Goal: Task Accomplishment & Management: Manage account settings

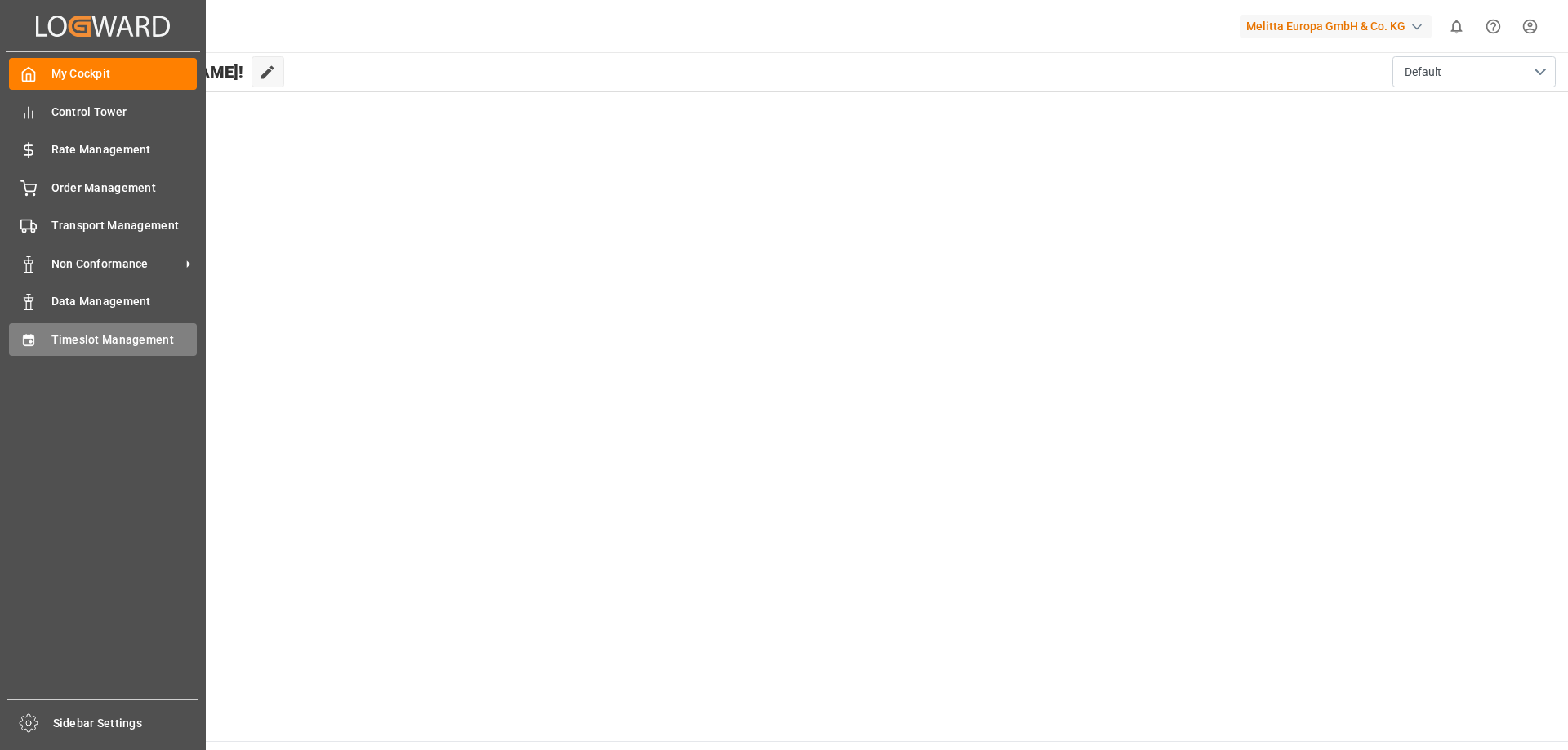
click at [77, 343] on span "Timeslot Management" at bounding box center [125, 340] width 147 height 17
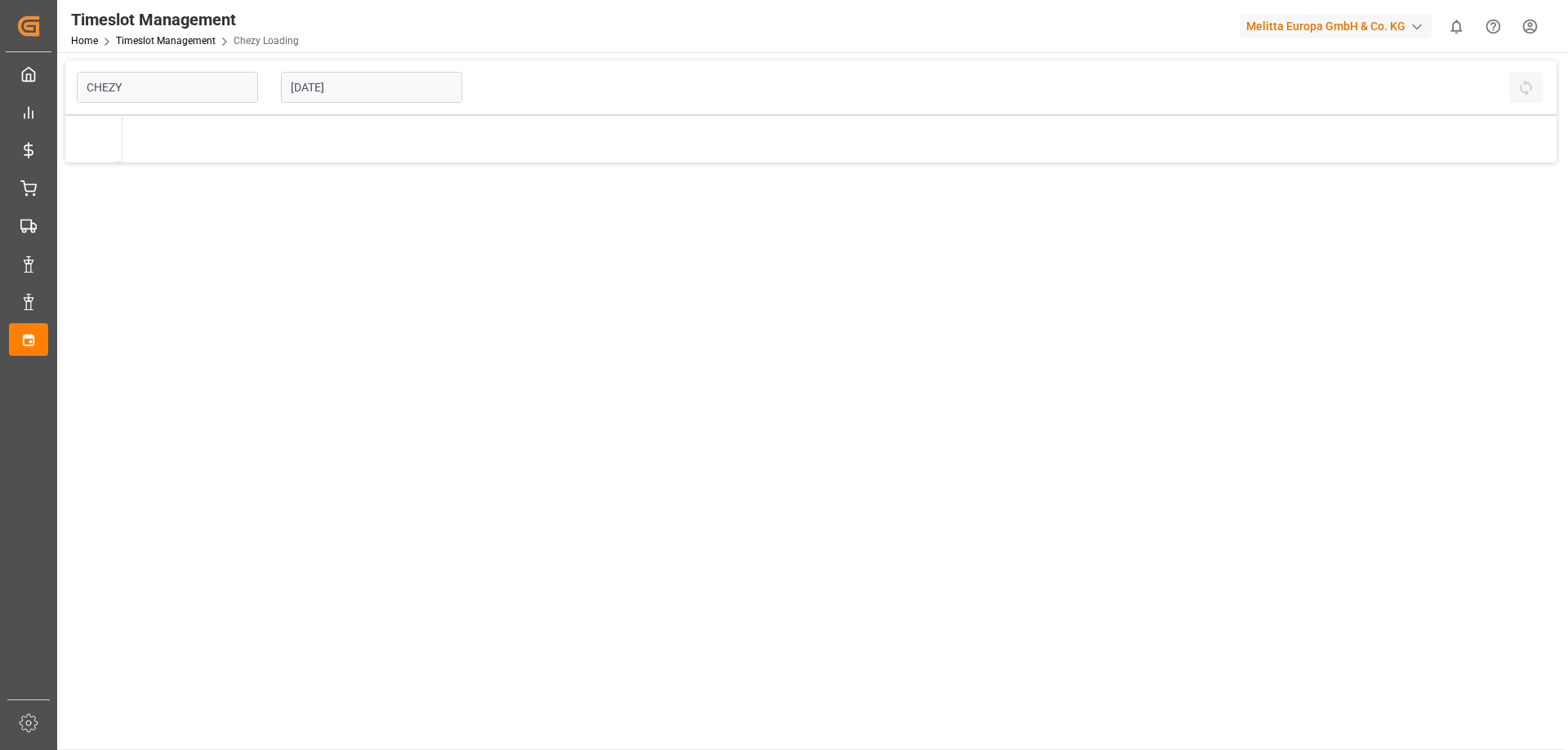
type input "Chezy Loading"
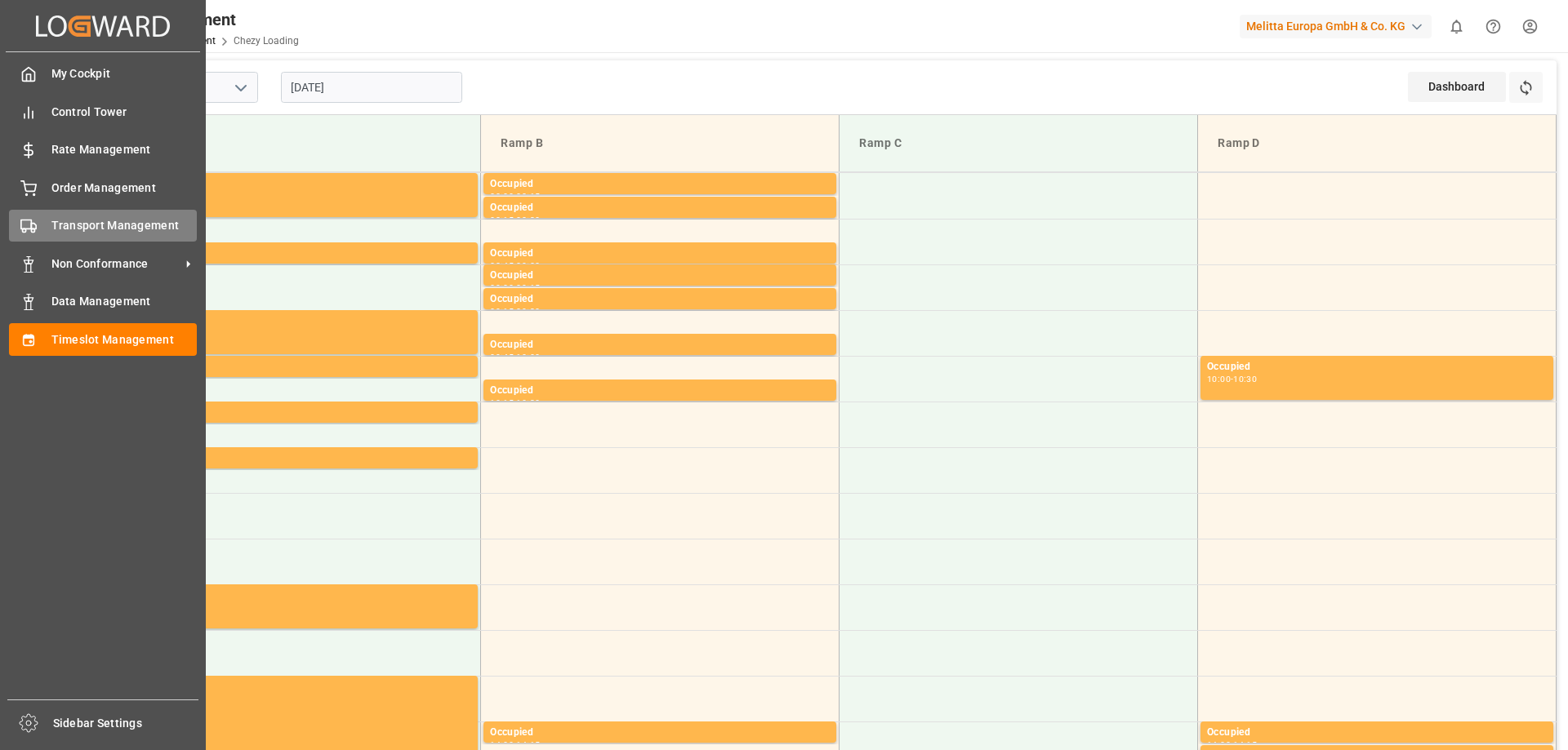
click at [46, 221] on div "Transport Management Transport Management" at bounding box center [103, 226] width 188 height 32
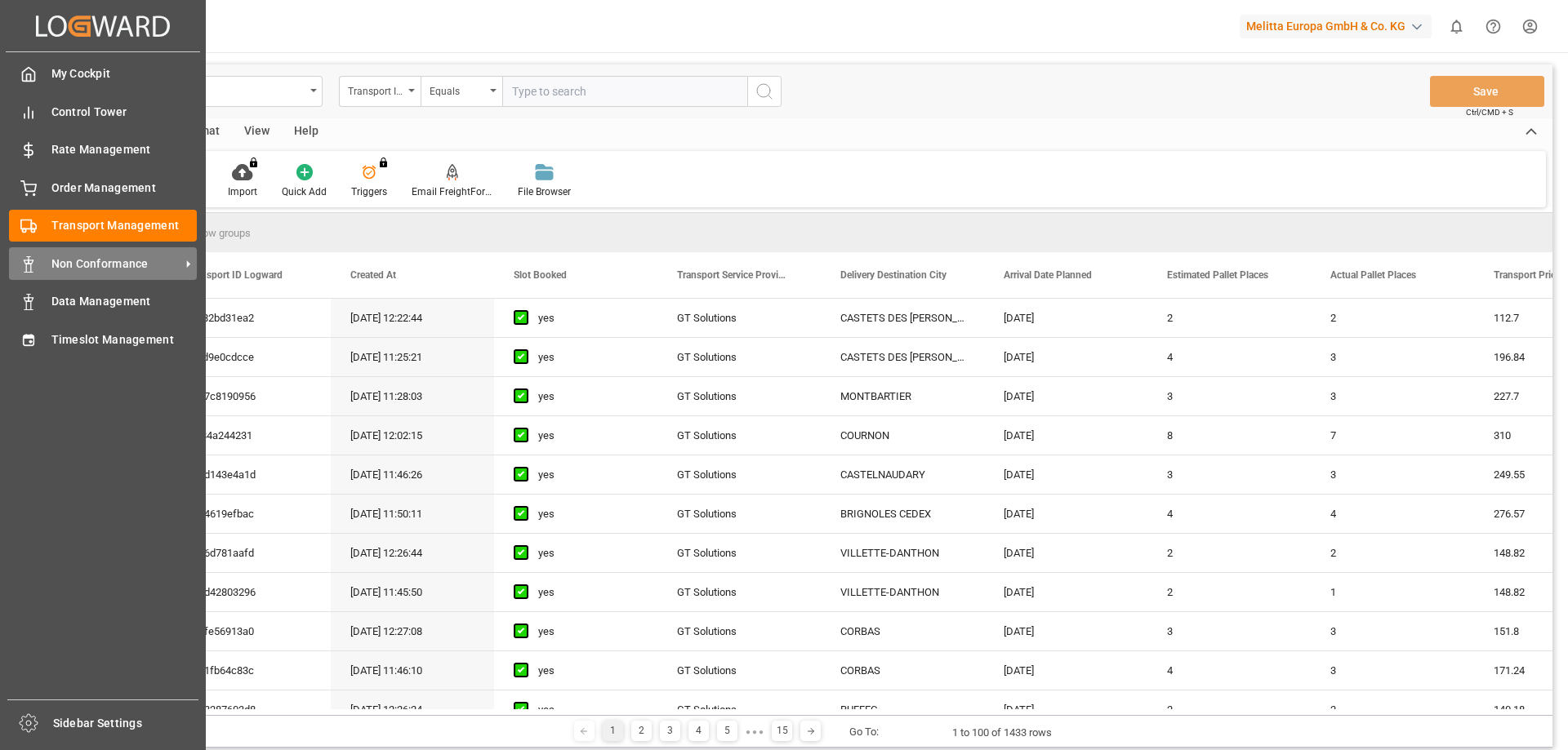
click at [97, 267] on span "Non Conformance" at bounding box center [116, 264] width 129 height 17
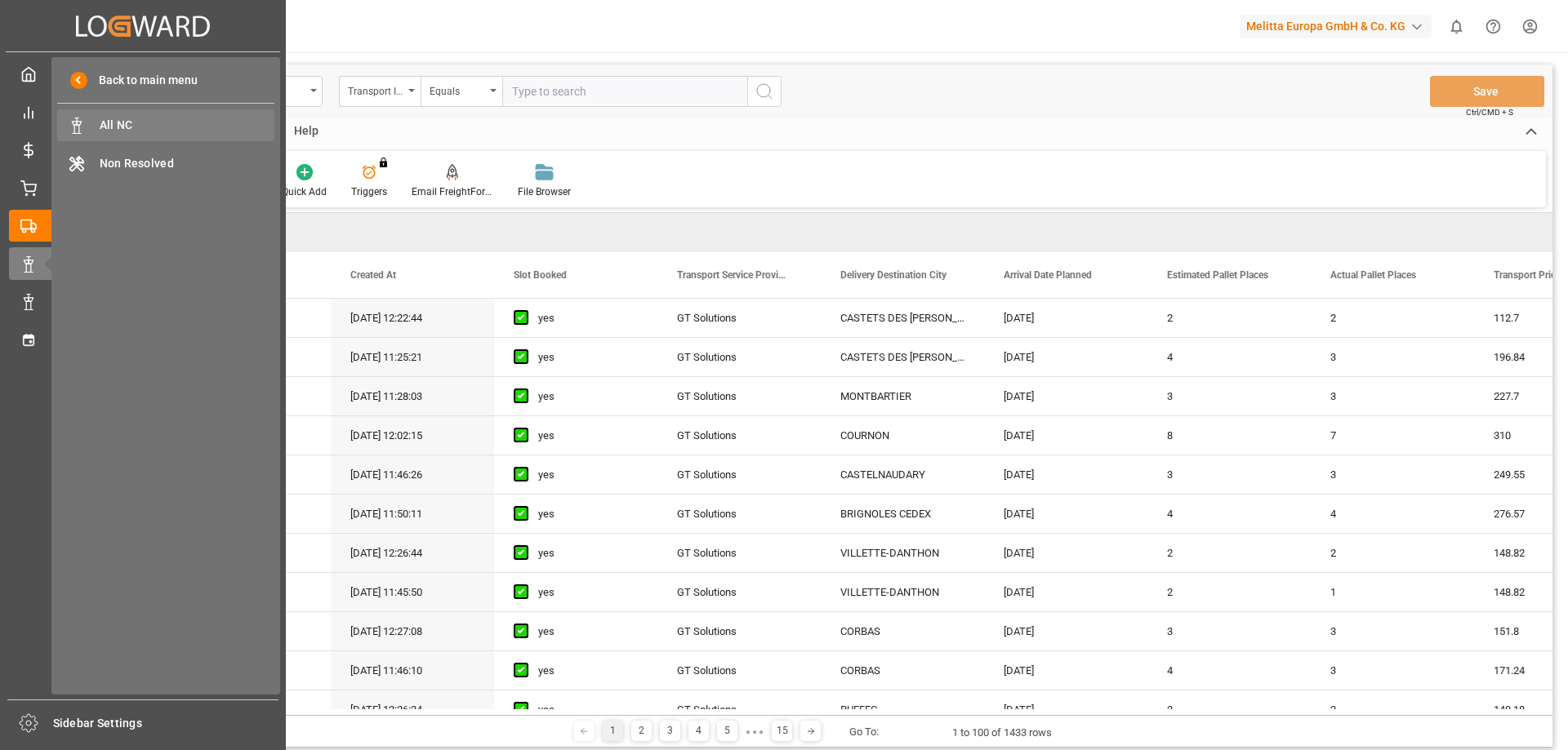
click at [167, 127] on span "All NC" at bounding box center [187, 125] width 176 height 17
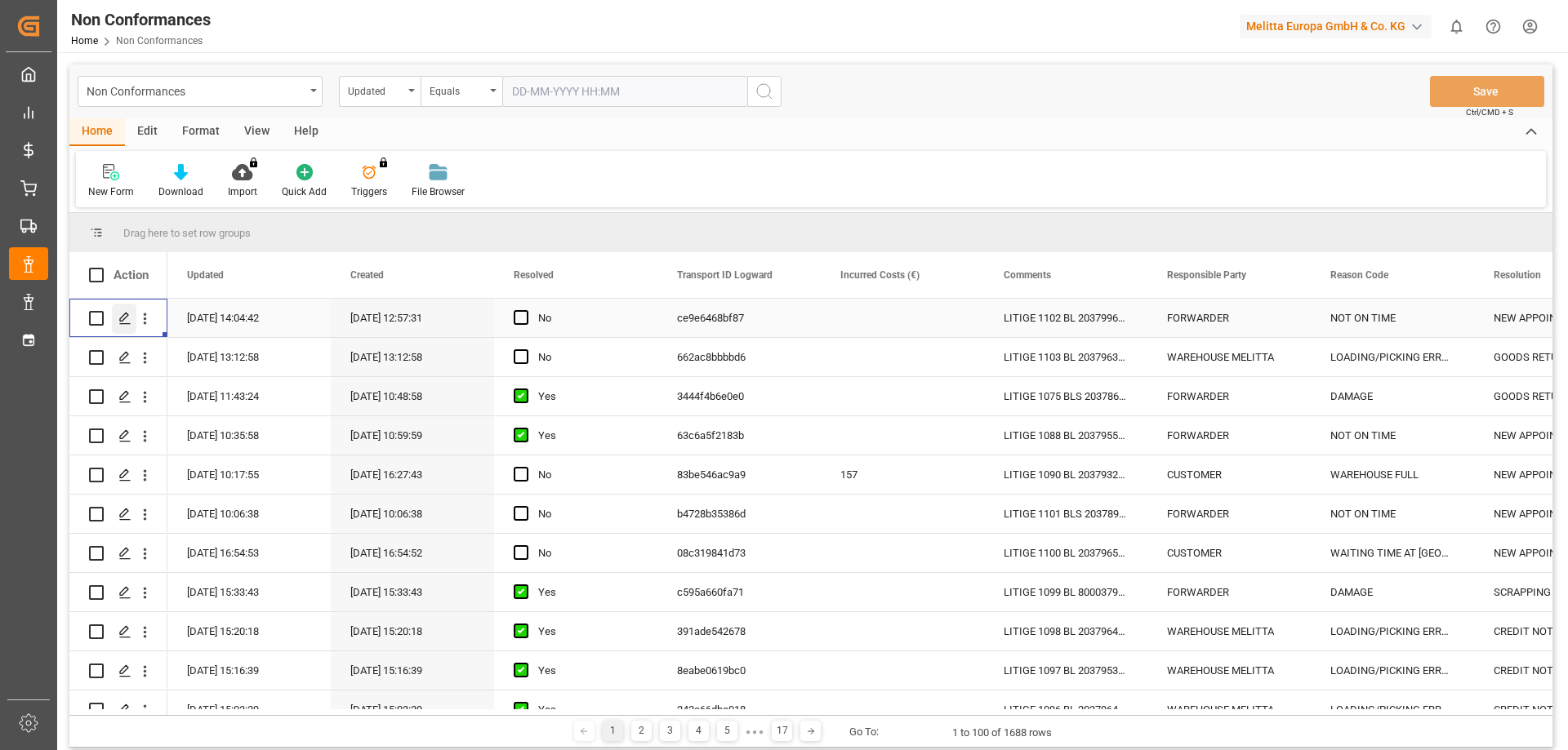
click at [128, 321] on icon "Press SPACE to select this row." at bounding box center [125, 319] width 13 height 13
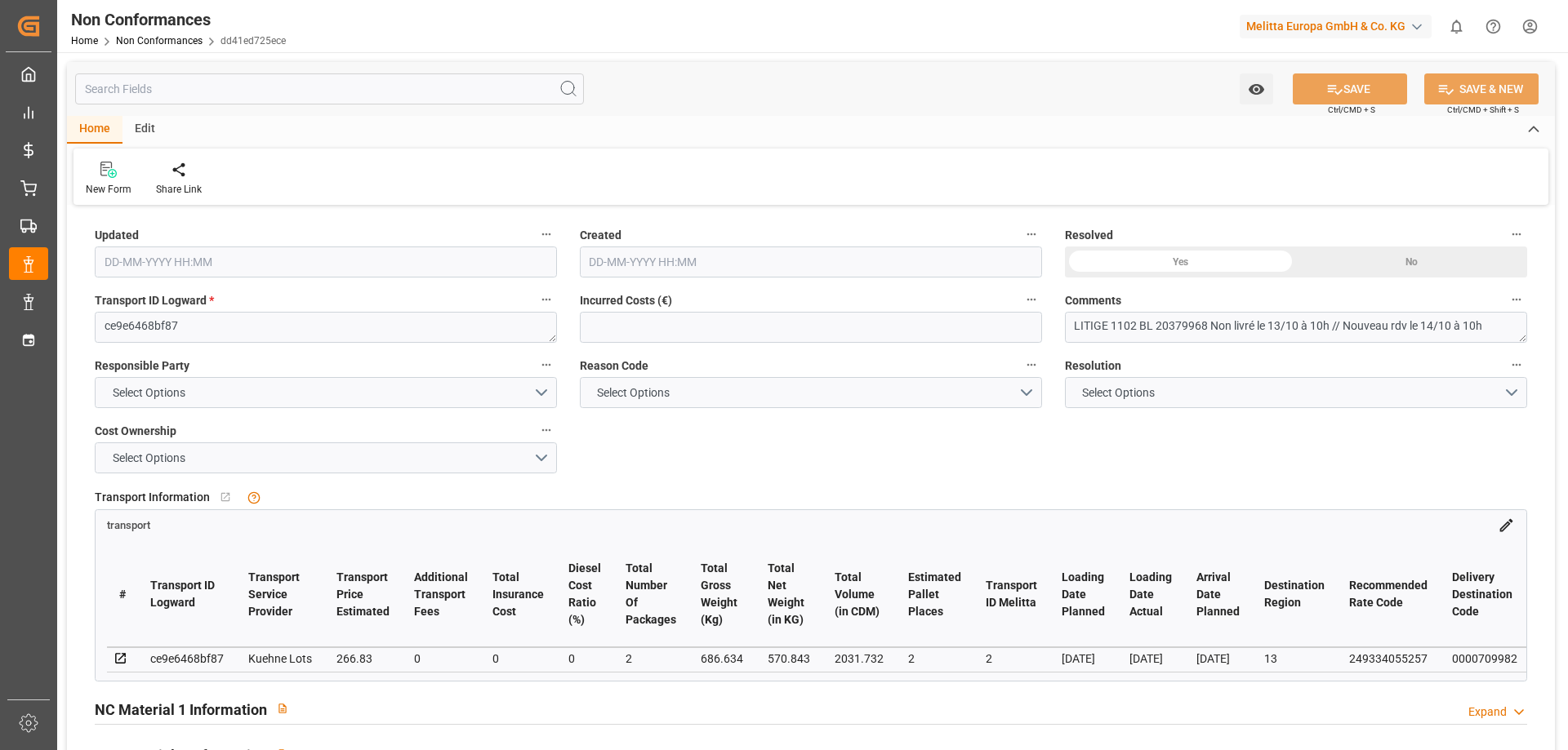
type input "[DATE] 12:04"
type input "[DATE] 10:57"
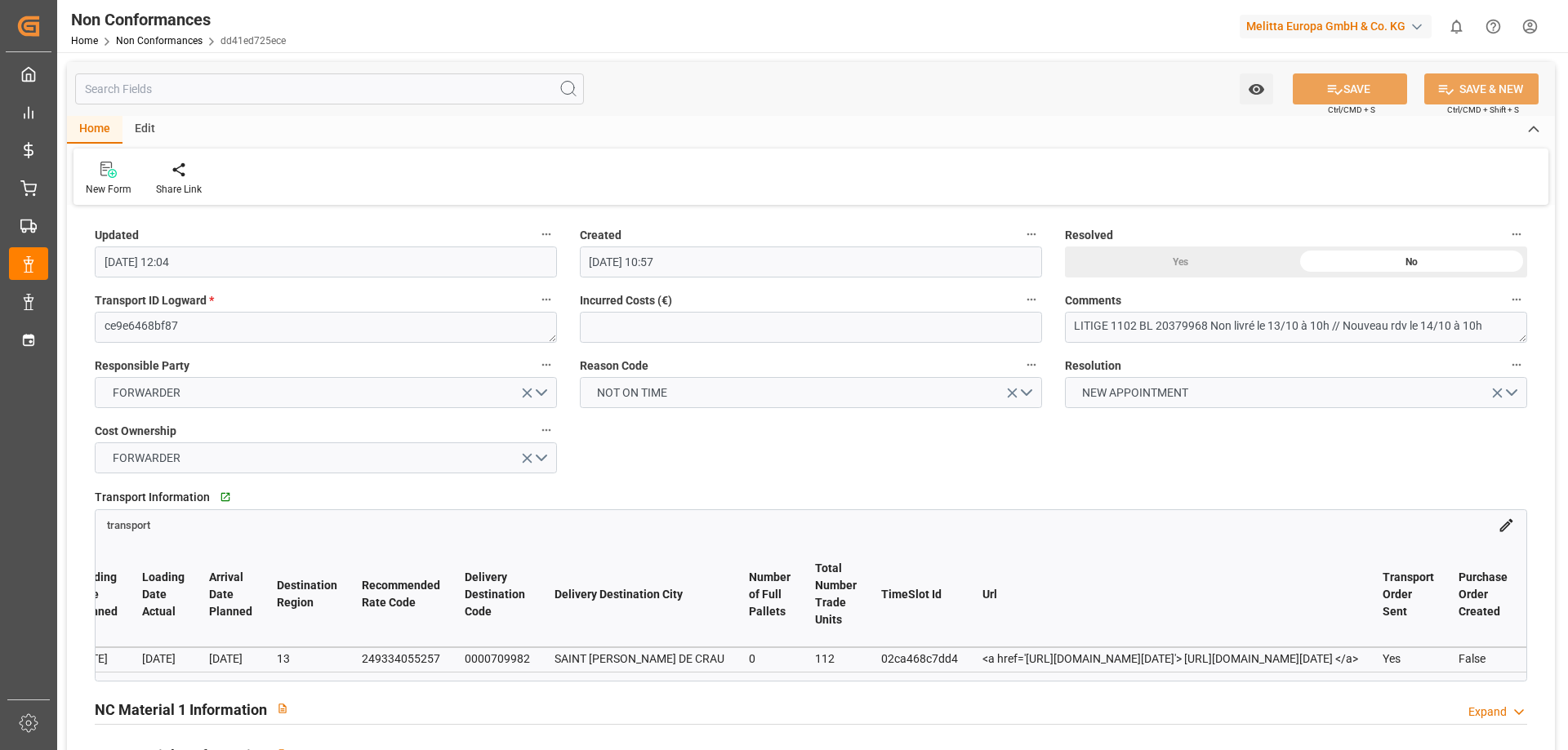
scroll to position [0, 950]
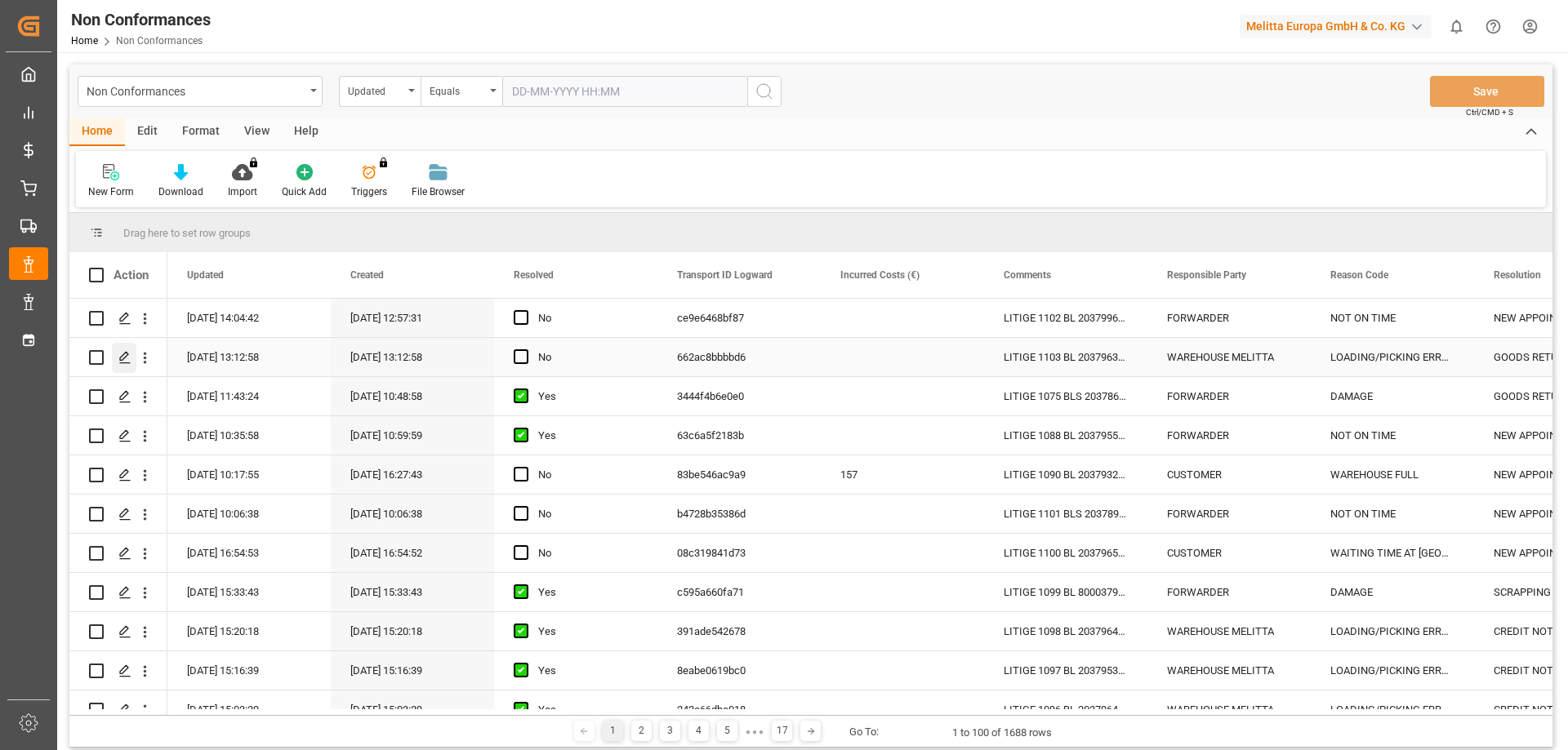
click at [129, 354] on icon "Press SPACE to select this row." at bounding box center [125, 358] width 13 height 13
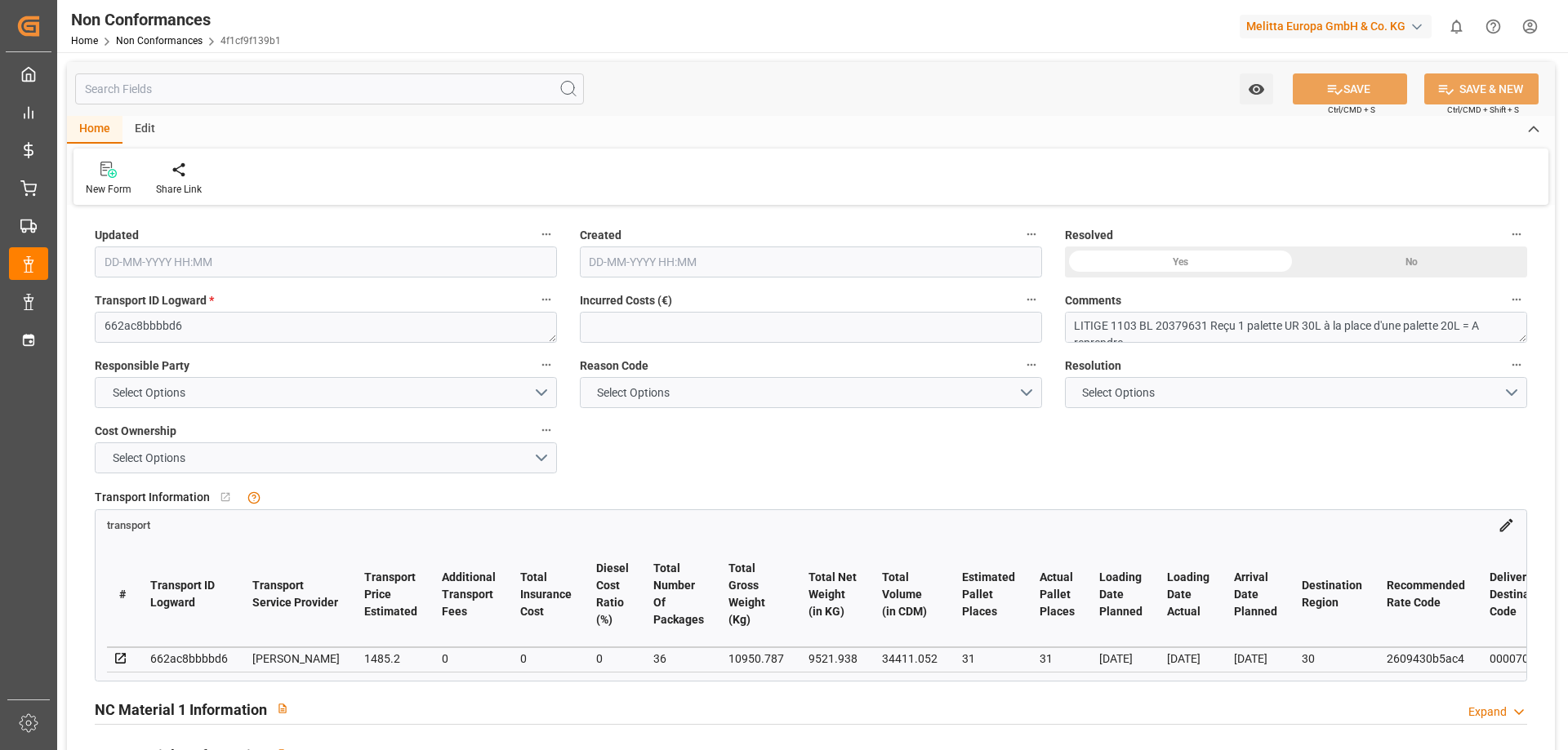
type input "[DATE] 11:12"
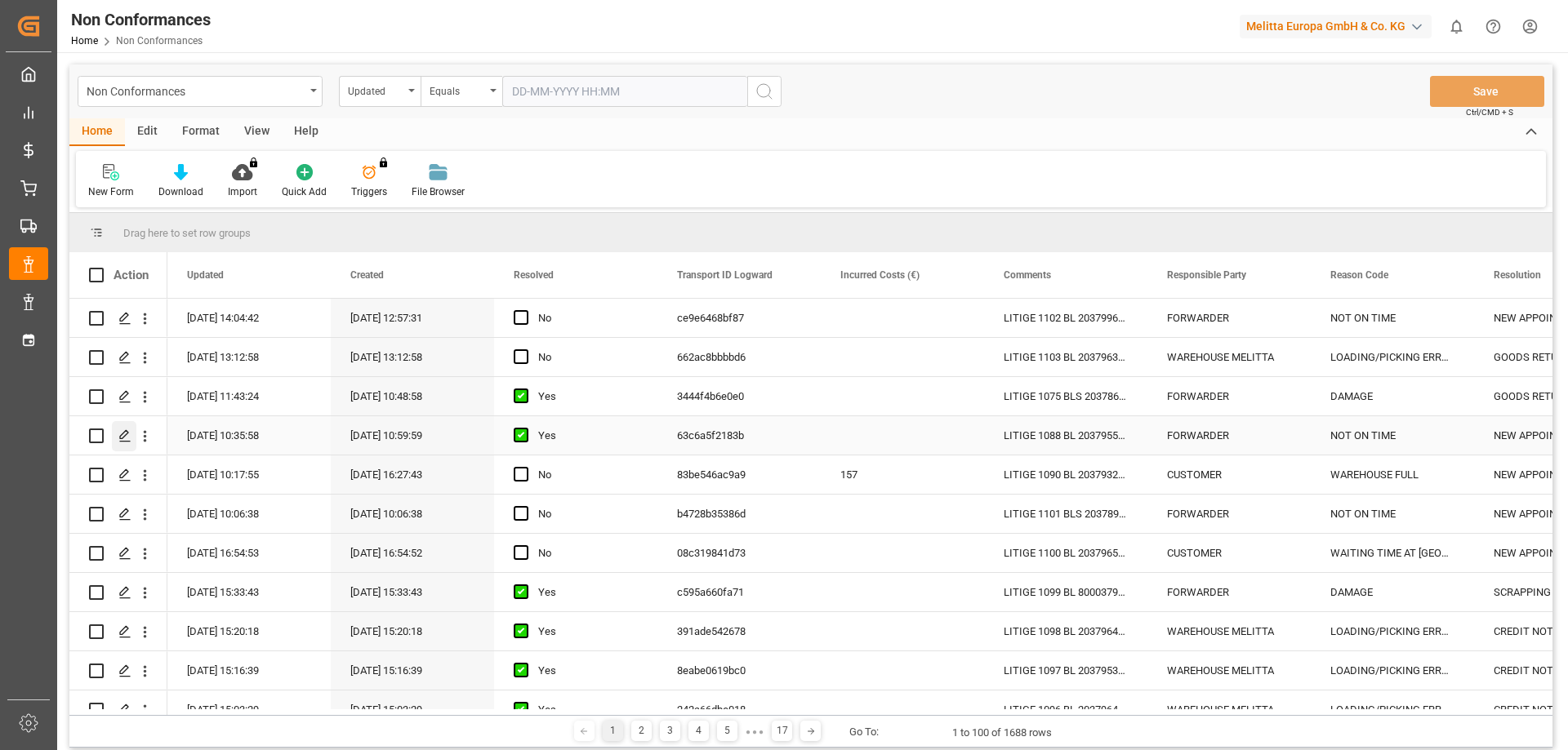
click at [123, 436] on icon "Press SPACE to select this row." at bounding box center [125, 436] width 13 height 13
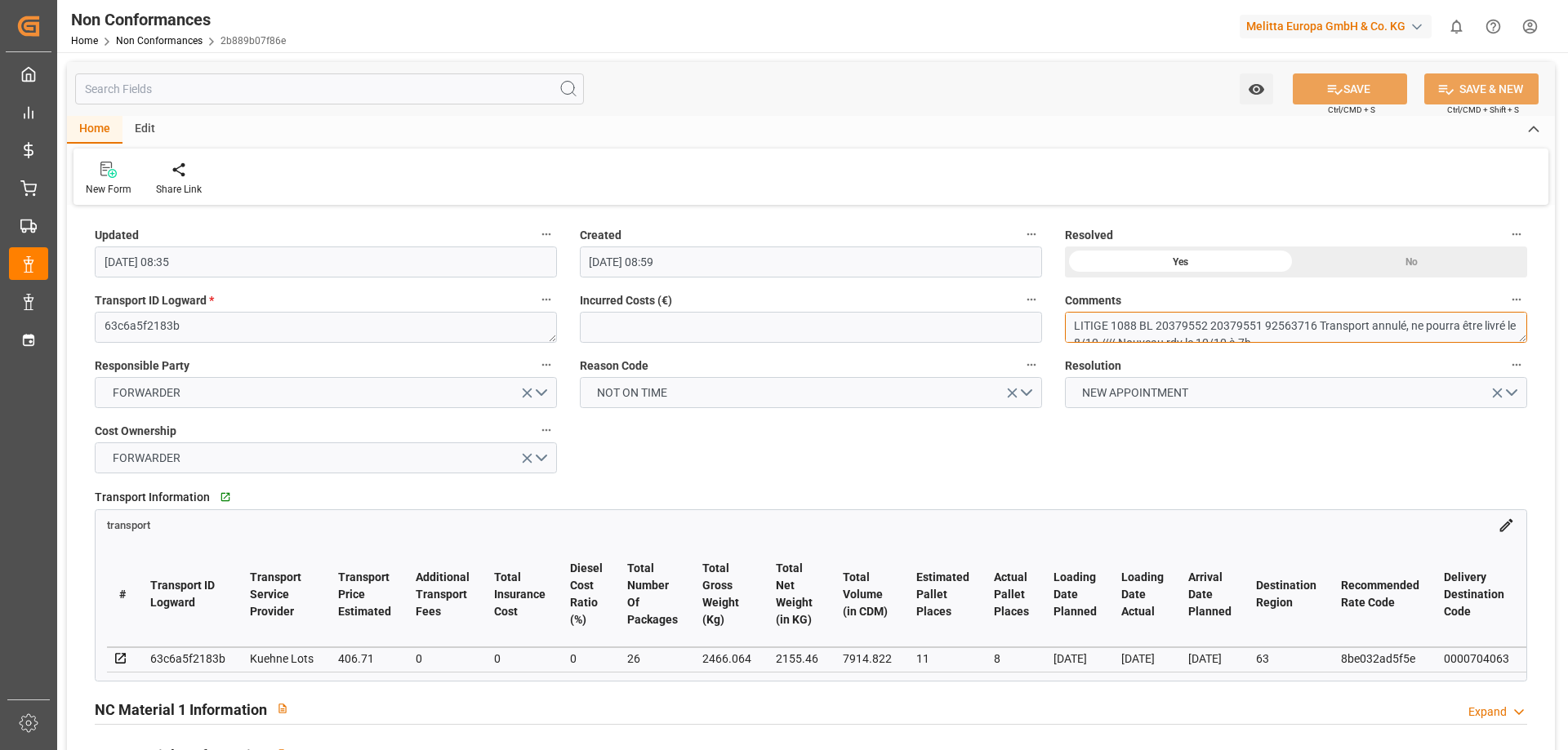
click at [1160, 323] on textarea "LITIGE 1088 BL 20379552 20379551 92563716 Transport annulé, ne pourra être livr…" at bounding box center [1296, 327] width 463 height 31
